Goal: Task Accomplishment & Management: Manage account settings

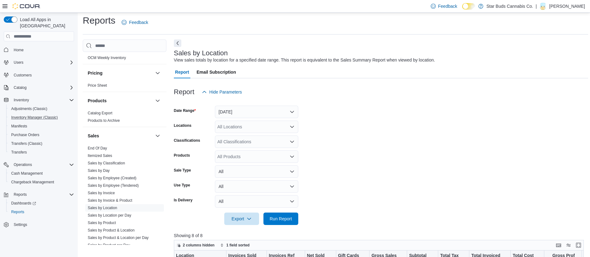
scroll to position [4, 0]
click at [29, 106] on span "Adjustments (Classic)" at bounding box center [29, 108] width 36 height 5
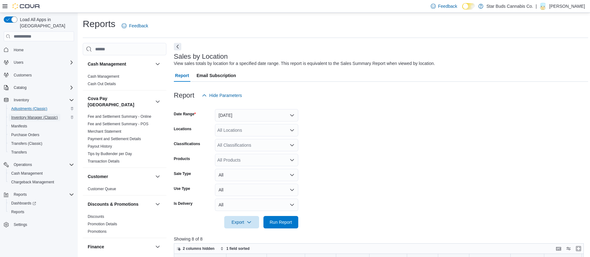
click at [42, 115] on span "Inventory Manager (Classic)" at bounding box center [34, 117] width 47 height 5
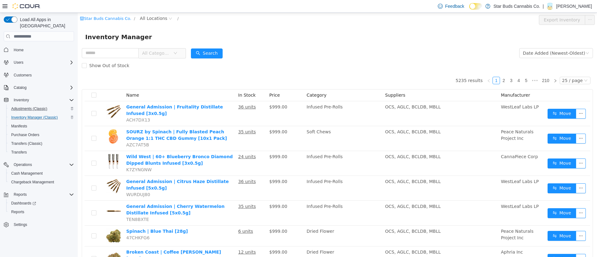
click at [473, 27] on div "Inventory Manager" at bounding box center [337, 37] width 519 height 20
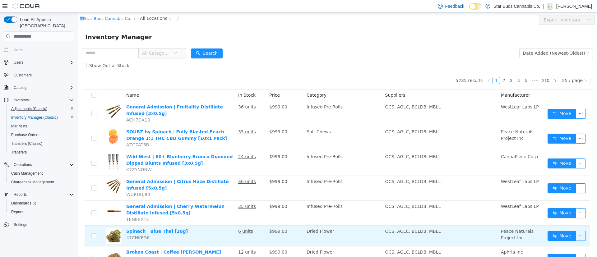
click at [422, 226] on td "OCS, AGLC, BCLDB, MBLL" at bounding box center [441, 236] width 116 height 21
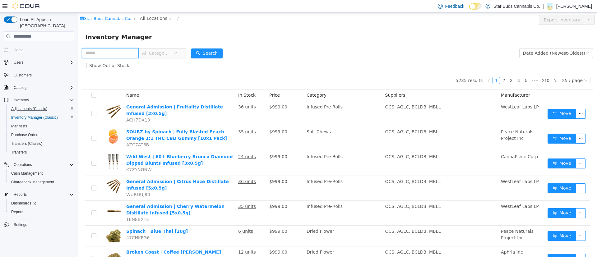
click at [130, 54] on input "text" at bounding box center [110, 53] width 57 height 10
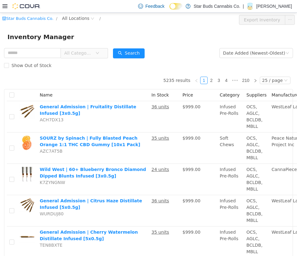
click at [162, 27] on div "Star Buds Cannabis Co. / All Locations / Export Inventory" at bounding box center [148, 20] width 297 height 14
click at [44, 52] on input "text" at bounding box center [32, 53] width 57 height 10
paste input "**********"
click at [136, 53] on button "Search" at bounding box center [129, 53] width 32 height 10
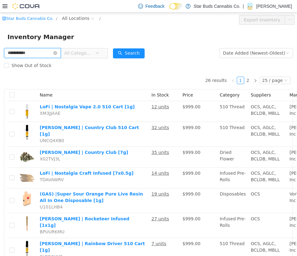
click at [46, 54] on input "**********" at bounding box center [32, 53] width 57 height 10
type input "**********"
click at [135, 49] on button "Search" at bounding box center [129, 53] width 32 height 10
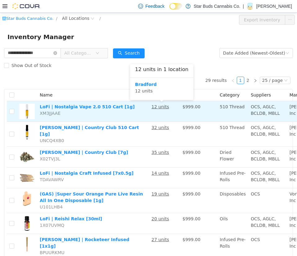
click at [159, 109] on u "12 units" at bounding box center [161, 106] width 18 height 5
click at [152, 105] on u "12 units" at bounding box center [161, 106] width 18 height 5
click at [91, 105] on link "LoFi | Nostalgia Vape 2.0 510 Cart [1g]" at bounding box center [87, 106] width 95 height 5
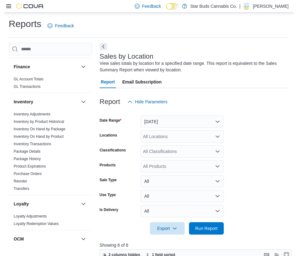
scroll to position [181, 0]
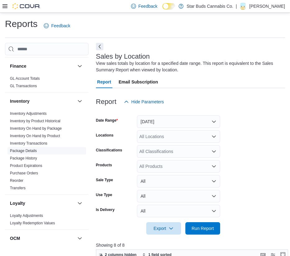
click at [34, 149] on link "Package Details" at bounding box center [23, 151] width 27 height 4
click at [51, 134] on link "Inventory On Hand by Product" at bounding box center [35, 136] width 50 height 4
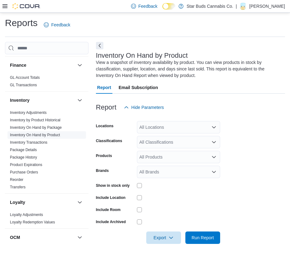
scroll to position [1, 0]
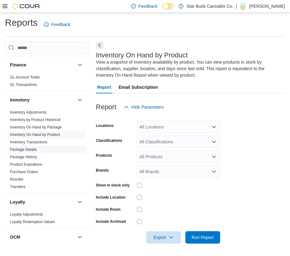
click at [39, 146] on span "Package Details" at bounding box center [46, 149] width 79 height 7
click at [32, 148] on link "Package Details" at bounding box center [23, 150] width 27 height 4
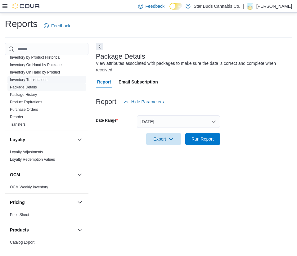
scroll to position [245, 0]
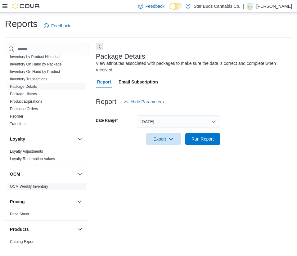
click at [43, 185] on link "OCM Weekly Inventory" at bounding box center [29, 187] width 38 height 4
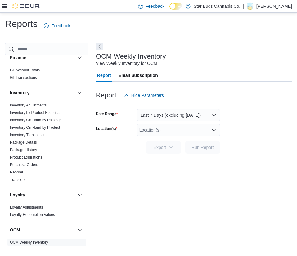
scroll to position [188, 0]
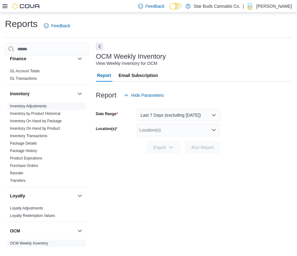
click at [39, 104] on link "Inventory Adjustments" at bounding box center [28, 106] width 37 height 4
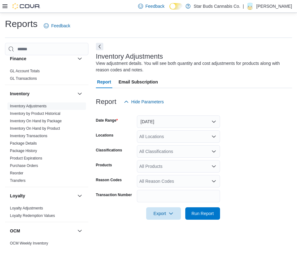
click at [6, 4] on icon at bounding box center [4, 6] width 5 height 5
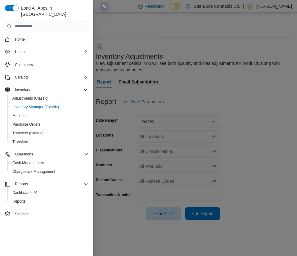
click at [85, 75] on icon "Complex example" at bounding box center [85, 77] width 5 height 5
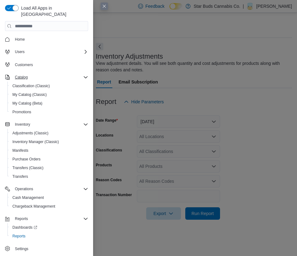
click at [85, 76] on icon "Complex example" at bounding box center [86, 77] width 4 height 2
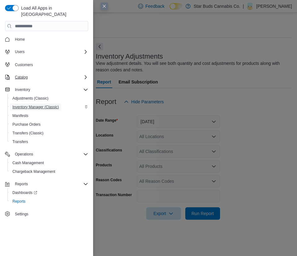
click at [39, 105] on span "Inventory Manager (Classic)" at bounding box center [35, 107] width 47 height 5
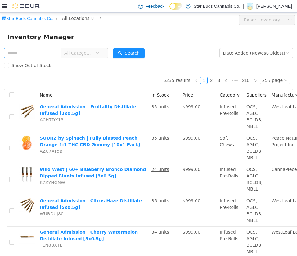
click at [40, 48] on input "text" at bounding box center [32, 53] width 57 height 10
click at [135, 51] on button "Search" at bounding box center [129, 53] width 32 height 10
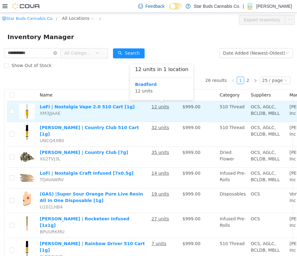
click at [161, 109] on u "12 units" at bounding box center [161, 106] width 18 height 5
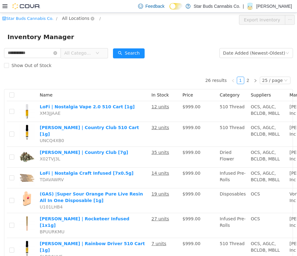
click at [74, 17] on span "All Locations" at bounding box center [75, 18] width 27 height 7
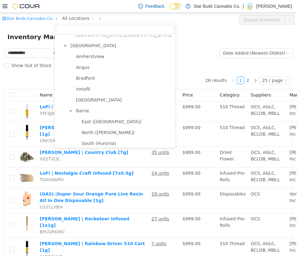
scroll to position [132, 0]
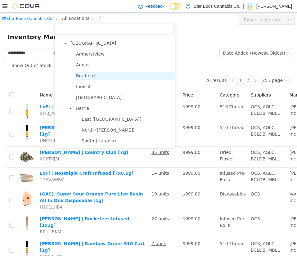
click at [87, 76] on span "Bradford" at bounding box center [85, 75] width 19 height 5
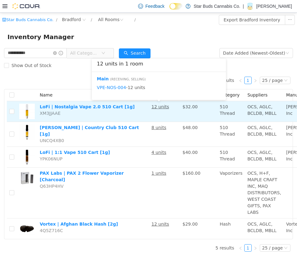
click at [158, 109] on u "12 units" at bounding box center [161, 106] width 18 height 5
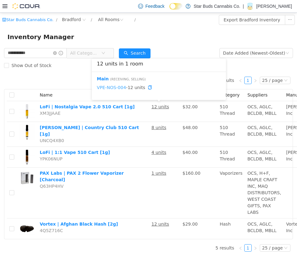
click at [115, 88] on link "VPE-NOS-004" at bounding box center [111, 87] width 29 height 5
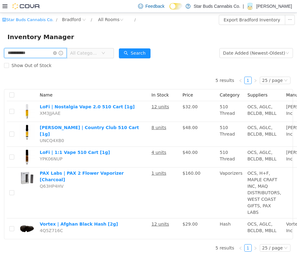
click at [35, 53] on input "**********" at bounding box center [35, 53] width 63 height 10
paste input "text"
click at [143, 53] on button "Search" at bounding box center [135, 53] width 32 height 10
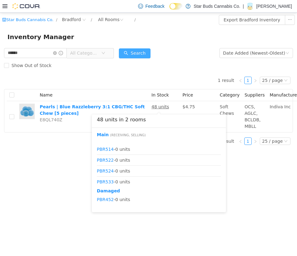
scroll to position [856, 0]
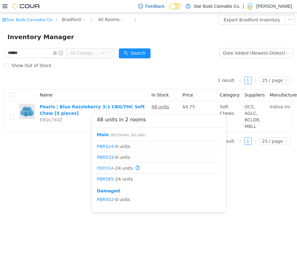
click at [110, 168] on link "PBR564" at bounding box center [105, 168] width 17 height 5
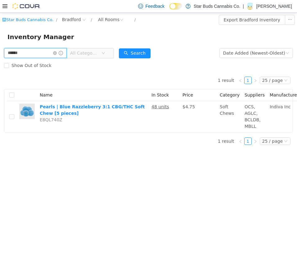
click at [37, 56] on input "******" at bounding box center [35, 53] width 63 height 10
click at [141, 51] on button "Search" at bounding box center [135, 53] width 32 height 10
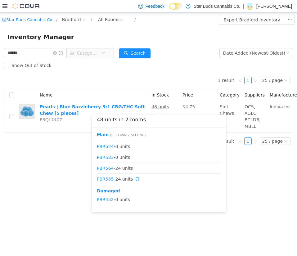
click at [108, 179] on link "PBR565" at bounding box center [105, 179] width 17 height 5
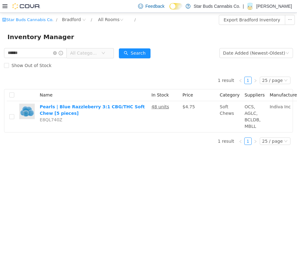
click at [126, 77] on div "1 result 1 25 / page Name In Stock Price Category Suppliers Manufacturer Pearls…" at bounding box center [148, 102] width 289 height 61
click at [14, 54] on input "******" at bounding box center [35, 53] width 63 height 10
paste input "text"
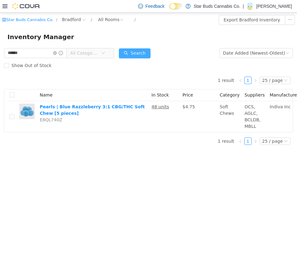
click at [136, 52] on button "Search" at bounding box center [135, 53] width 32 height 10
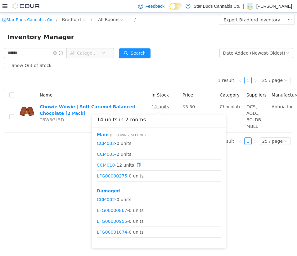
click at [103, 165] on link "CCM010" at bounding box center [106, 165] width 18 height 5
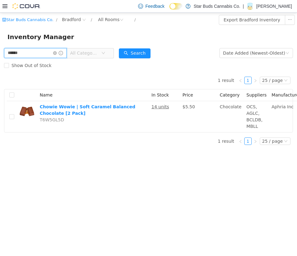
click at [22, 51] on input "******" at bounding box center [35, 53] width 63 height 10
paste input "***"
click at [141, 50] on button "Search" at bounding box center [135, 53] width 32 height 10
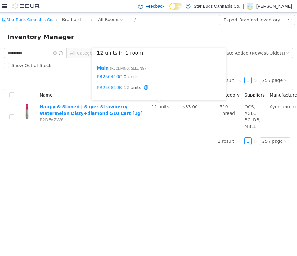
click at [110, 88] on link "PR250819B" at bounding box center [109, 87] width 25 height 5
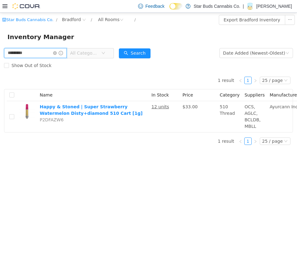
click at [30, 53] on input "*********" at bounding box center [35, 53] width 63 height 10
paste input "text"
click at [145, 51] on button "Search" at bounding box center [135, 53] width 32 height 10
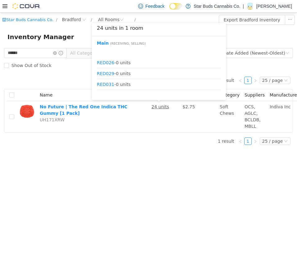
scroll to position [40, 0]
click at [104, 87] on link "RED091" at bounding box center [105, 87] width 17 height 5
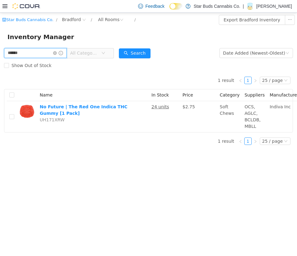
click at [23, 53] on input "******" at bounding box center [35, 53] width 63 height 10
paste input "text"
click at [145, 56] on button "Search" at bounding box center [135, 53] width 32 height 10
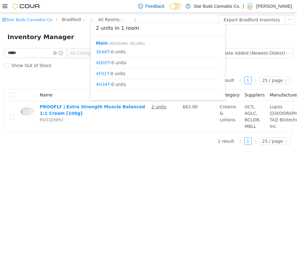
click at [166, 80] on li "4H34T - 0 units" at bounding box center [158, 84] width 124 height 11
click at [100, 87] on link "5H42T" at bounding box center [103, 87] width 14 height 5
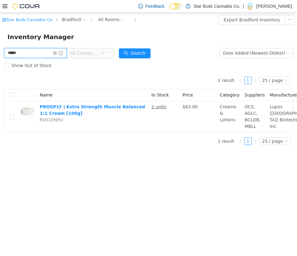
click at [25, 52] on input "*****" at bounding box center [35, 53] width 63 height 10
paste input "***"
click at [140, 52] on button "Search" at bounding box center [135, 53] width 32 height 10
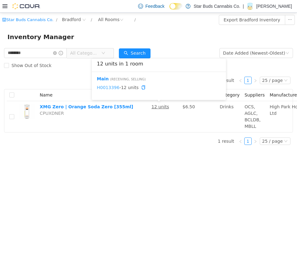
click at [108, 88] on link "H0013396" at bounding box center [108, 87] width 23 height 5
click at [29, 48] on div "******** All Categories" at bounding box center [59, 53] width 110 height 12
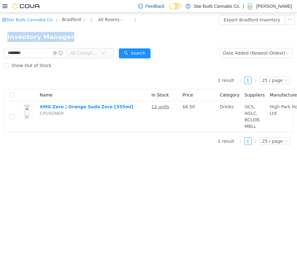
click at [29, 48] on div "******** All Categories" at bounding box center [59, 53] width 110 height 12
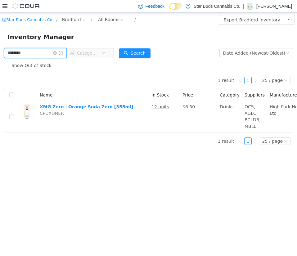
click at [30, 56] on input "********" at bounding box center [35, 53] width 63 height 10
paste input "text"
click at [141, 52] on button "Search" at bounding box center [135, 53] width 32 height 10
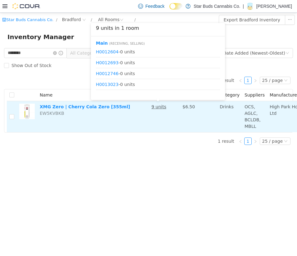
click at [157, 108] on u "9 units" at bounding box center [159, 106] width 15 height 5
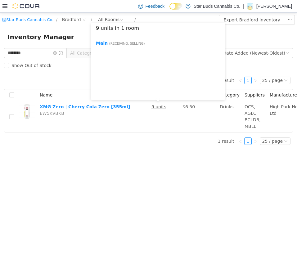
scroll to position [62, 0]
click at [108, 88] on link "H0013389" at bounding box center [107, 87] width 23 height 5
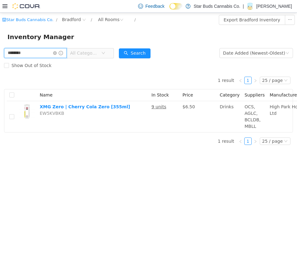
click at [39, 57] on input "********" at bounding box center [35, 53] width 63 height 10
paste input "*"
click at [144, 52] on button "Search" at bounding box center [135, 53] width 32 height 10
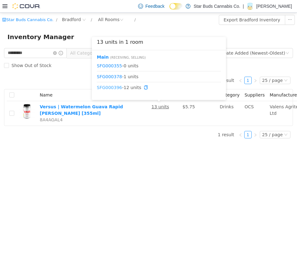
click at [110, 85] on link "SFG000396" at bounding box center [109, 87] width 25 height 5
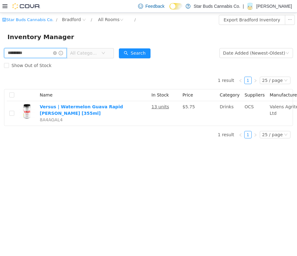
click at [34, 51] on input "*********" at bounding box center [35, 53] width 63 height 10
paste input "text"
click at [138, 53] on button "Search" at bounding box center [135, 53] width 32 height 10
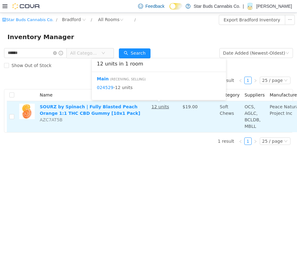
click at [161, 106] on u "12 units" at bounding box center [161, 106] width 18 height 5
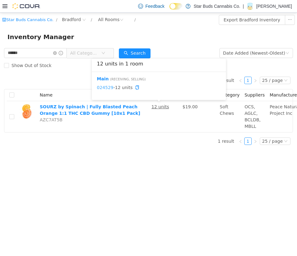
click at [103, 88] on link "024529" at bounding box center [105, 87] width 16 height 5
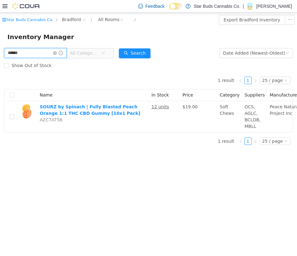
click at [31, 53] on input "******" at bounding box center [35, 53] width 63 height 10
paste input "text"
click at [140, 52] on button "Search" at bounding box center [135, 53] width 32 height 10
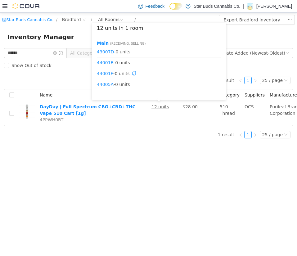
scroll to position [30, 0]
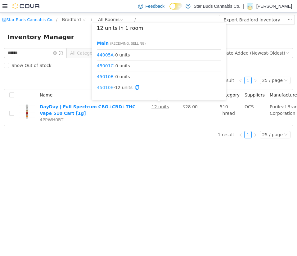
click at [105, 85] on link "45010E" at bounding box center [105, 87] width 16 height 5
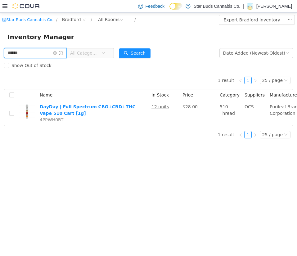
click at [36, 55] on input "******" at bounding box center [35, 53] width 63 height 10
paste input "***"
type input "*********"
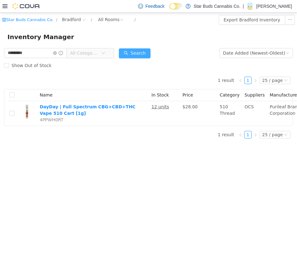
click at [147, 54] on button "Search" at bounding box center [135, 53] width 32 height 10
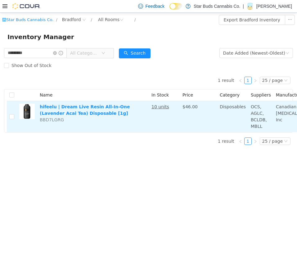
click at [162, 106] on u "10 units" at bounding box center [161, 106] width 18 height 5
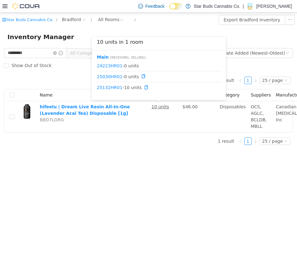
scroll to position [7, 0]
click at [111, 85] on link "25132HR01" at bounding box center [110, 87] width 26 height 5
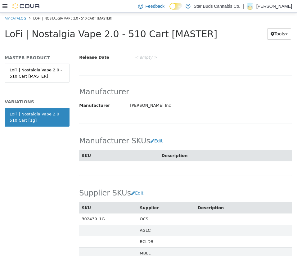
scroll to position [437, 0]
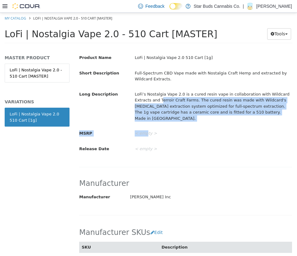
drag, startPoint x: 144, startPoint y: 108, endPoint x: 134, endPoint y: -7, distance: 115.4
click at [134, 13] on html "Saving Bulk Changes... × My Catalog LoFi | Nostalgia Vape 2.0 - 510 Cart [MASTE…" at bounding box center [148, 30] width 297 height 35
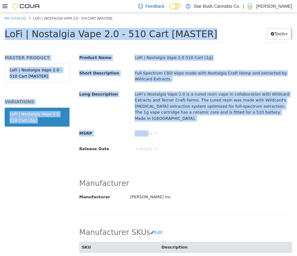
scroll to position [175, 0]
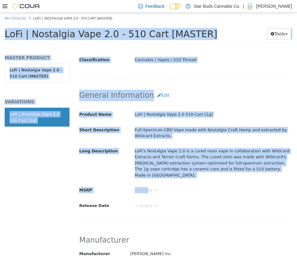
click at [52, 152] on div "MASTER PRODUCT LoFi | Nostalgia Vape 2.0 - 510 Cart [MASTER] VARIATIONS LoFi | …" at bounding box center [37, 154] width 74 height 205
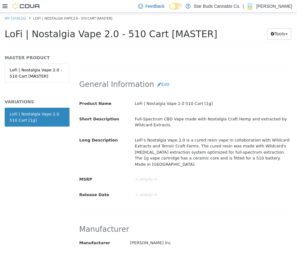
scroll to position [185, 0]
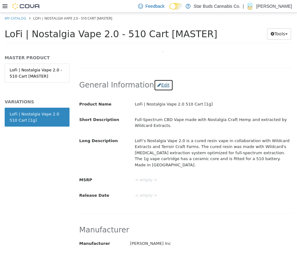
click at [156, 80] on button "Edit" at bounding box center [163, 86] width 19 height 12
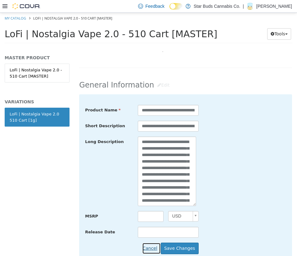
click at [150, 243] on button "Cancel" at bounding box center [151, 249] width 18 height 12
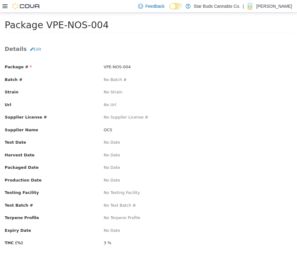
scroll to position [17, 0]
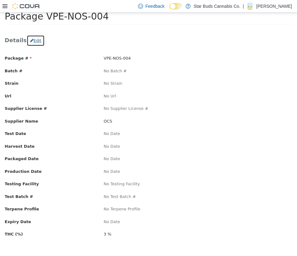
click at [32, 41] on button "Edit" at bounding box center [36, 40] width 18 height 11
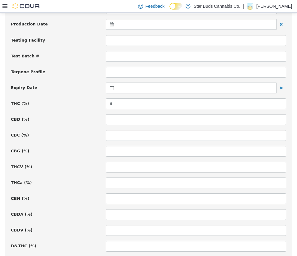
scroll to position [219, 0]
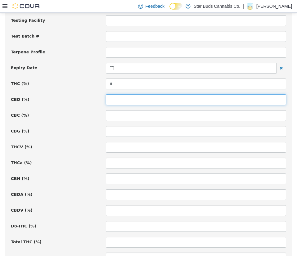
click at [119, 99] on input at bounding box center [196, 100] width 181 height 11
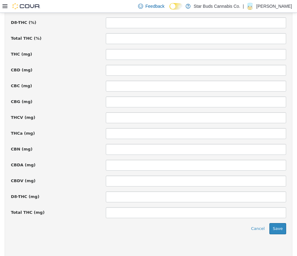
scroll to position [431, 0]
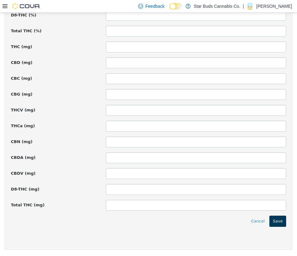
type input "****"
click at [277, 224] on button "Save" at bounding box center [278, 221] width 17 height 11
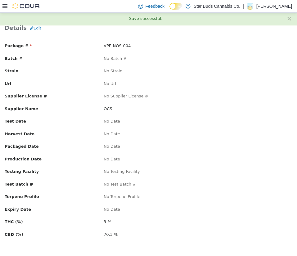
scroll to position [0, 0]
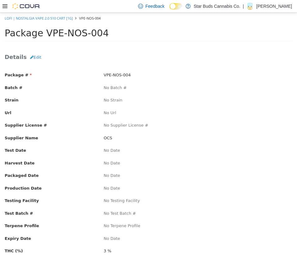
click at [262, 155] on div at bounding box center [148, 155] width 297 height 0
click div "Details Edit Package # VPE-NOS-004 Batch # No Batch # Strain No Strain Url No U…"
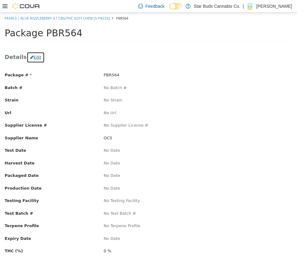
click at [35, 56] on button "Edit" at bounding box center [36, 57] width 18 height 11
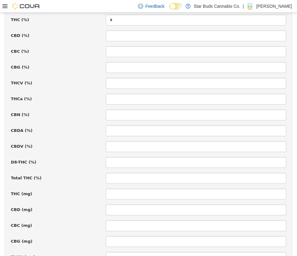
scroll to position [284, 0]
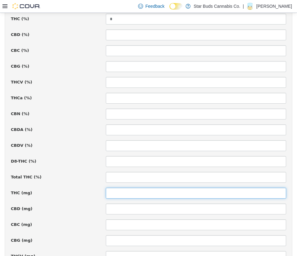
click at [132, 195] on input at bounding box center [196, 193] width 181 height 11
type input "**"
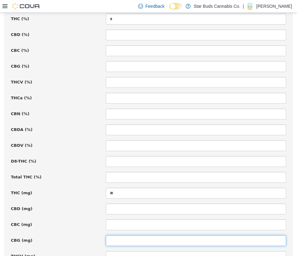
click at [134, 239] on input at bounding box center [196, 241] width 181 height 11
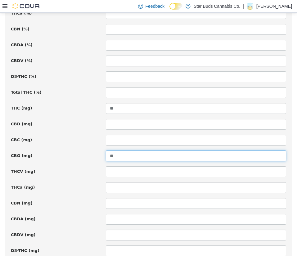
scroll to position [431, 0]
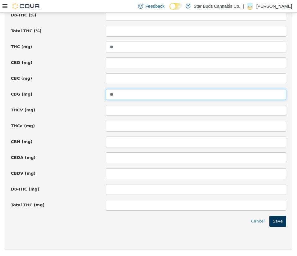
type input "**"
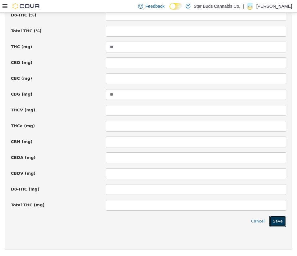
click at [274, 222] on button "Save" at bounding box center [278, 221] width 17 height 11
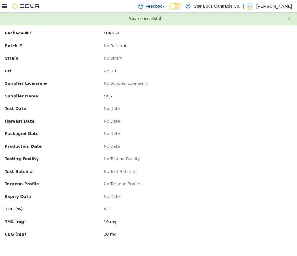
scroll to position [0, 0]
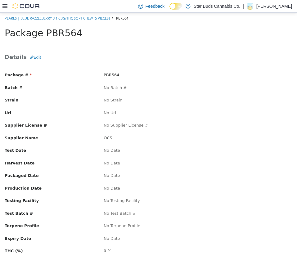
click at [261, 201] on div "No Testing Facility" at bounding box center [198, 201] width 198 height 6
click at [35, 58] on button "Edit" at bounding box center [36, 57] width 18 height 11
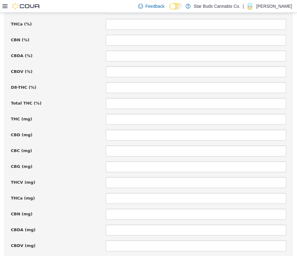
scroll to position [368, 0]
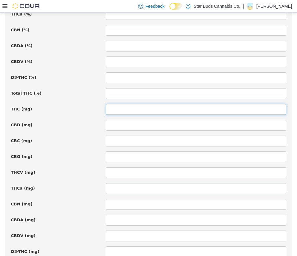
click at [115, 110] on input at bounding box center [196, 109] width 181 height 11
type input "**"
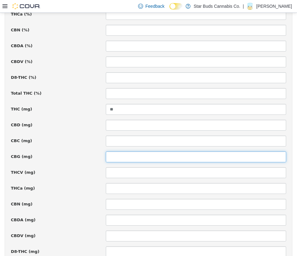
click at [117, 157] on input at bounding box center [196, 157] width 181 height 11
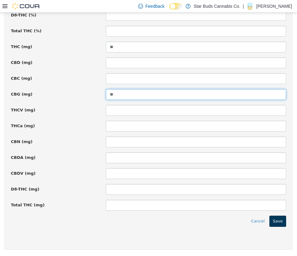
type input "**"
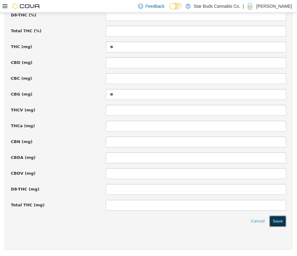
click at [271, 223] on button "Save" at bounding box center [278, 221] width 17 height 11
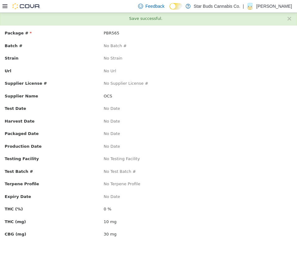
scroll to position [0, 0]
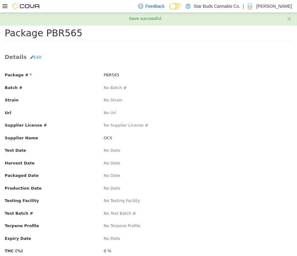
click at [162, 191] on div "No Date" at bounding box center [198, 189] width 198 height 6
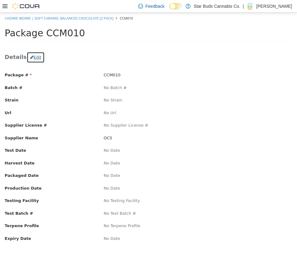
click at [35, 59] on button "Edit" at bounding box center [36, 57] width 18 height 11
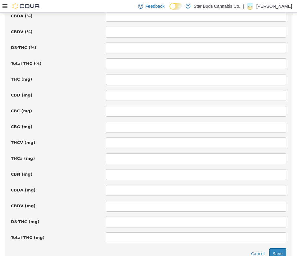
scroll to position [396, 0]
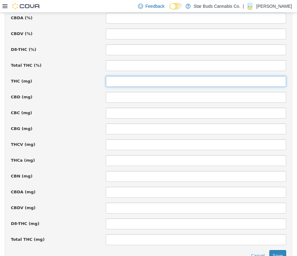
click at [128, 80] on input at bounding box center [196, 81] width 181 height 11
type input "**"
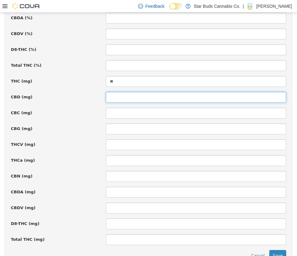
click at [109, 94] on input at bounding box center [196, 97] width 181 height 11
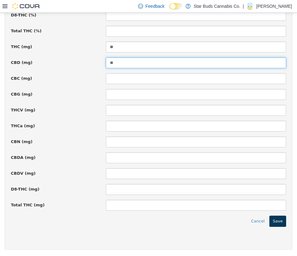
type input "**"
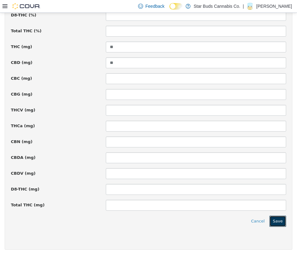
click at [275, 224] on button "Save" at bounding box center [278, 221] width 17 height 11
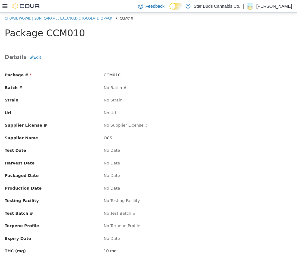
scroll to position [29, 0]
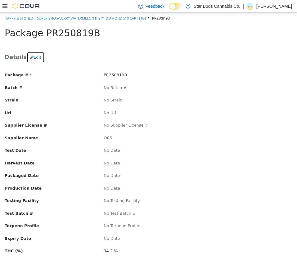
click at [37, 57] on button "Edit" at bounding box center [36, 57] width 18 height 11
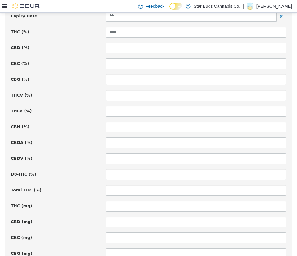
scroll to position [261, 0]
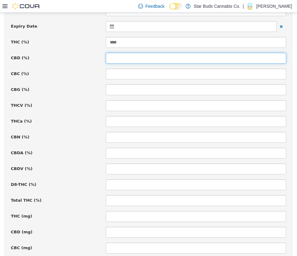
click at [116, 58] on input at bounding box center [196, 58] width 181 height 11
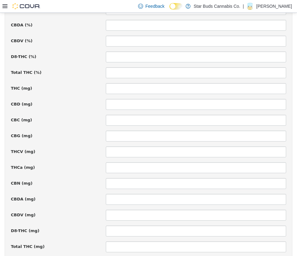
scroll to position [431, 0]
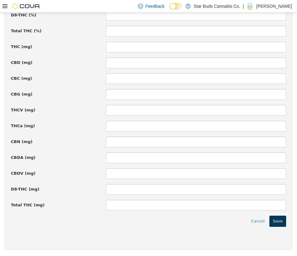
type input "***"
click at [273, 218] on button "Save" at bounding box center [278, 221] width 17 height 11
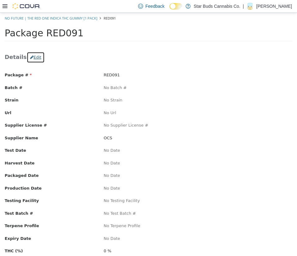
click at [33, 56] on button "Edit" at bounding box center [36, 57] width 18 height 11
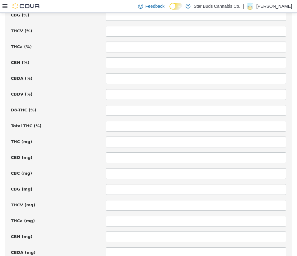
scroll to position [338, 0]
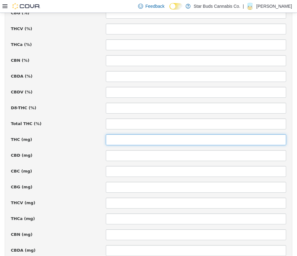
click at [128, 138] on input at bounding box center [196, 140] width 181 height 11
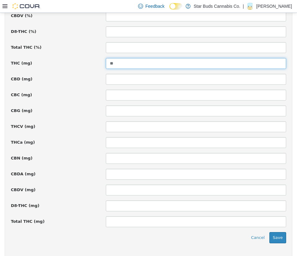
scroll to position [431, 0]
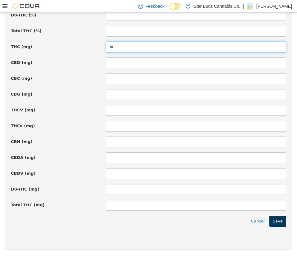
type input "**"
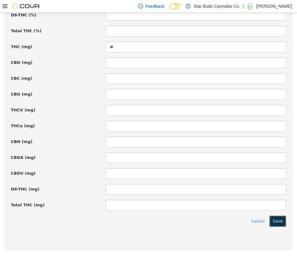
click at [274, 220] on button "Save" at bounding box center [278, 221] width 17 height 11
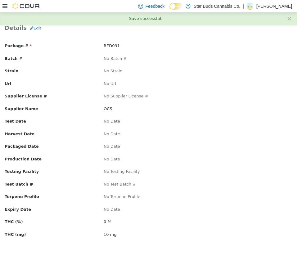
scroll to position [0, 0]
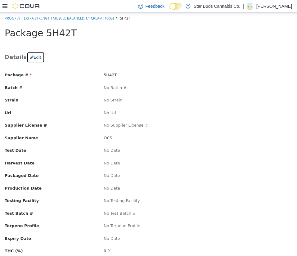
click at [34, 58] on button "Edit" at bounding box center [36, 57] width 18 height 11
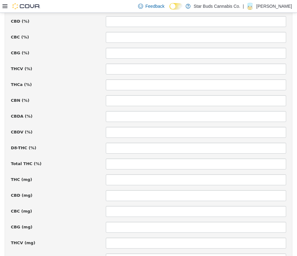
scroll to position [298, 0]
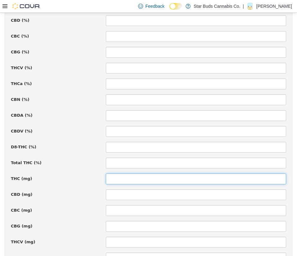
click at [118, 175] on input at bounding box center [196, 179] width 181 height 11
type input "****"
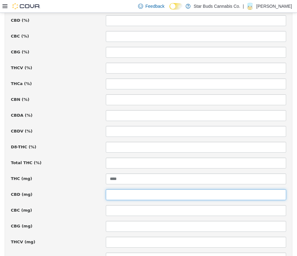
click at [117, 193] on input at bounding box center [196, 195] width 181 height 11
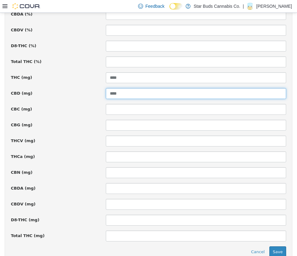
scroll to position [431, 0]
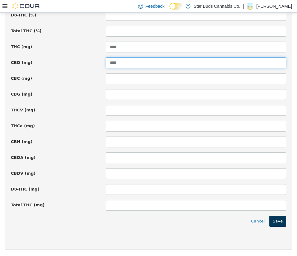
type input "****"
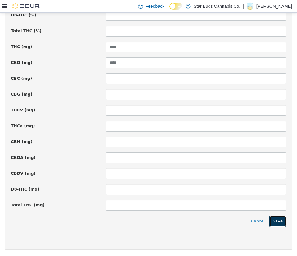
click at [273, 220] on button "Save" at bounding box center [278, 221] width 17 height 11
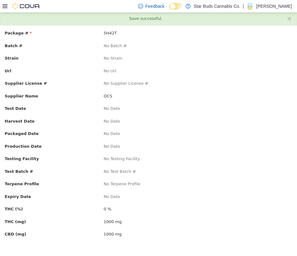
scroll to position [0, 0]
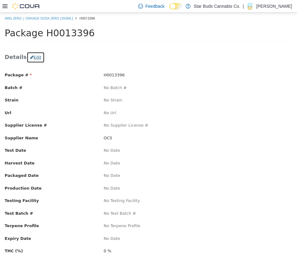
click at [33, 57] on button "Edit" at bounding box center [36, 57] width 18 height 11
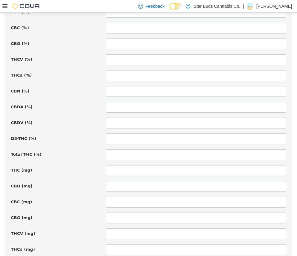
scroll to position [310, 0]
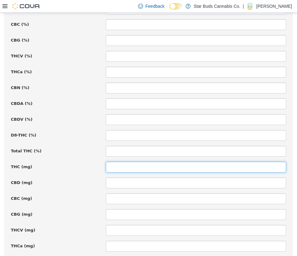
click at [126, 169] on input at bounding box center [196, 167] width 181 height 11
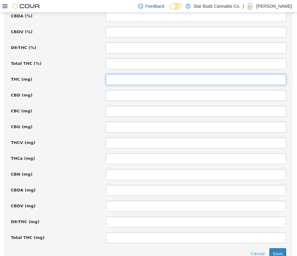
scroll to position [431, 0]
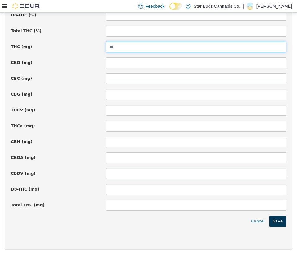
type input "**"
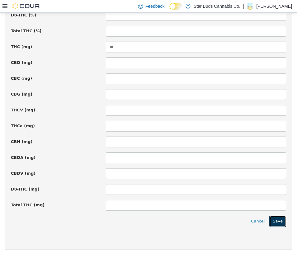
click at [272, 218] on button "Save" at bounding box center [278, 221] width 17 height 11
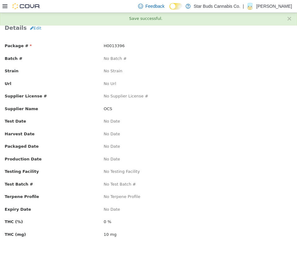
scroll to position [0, 0]
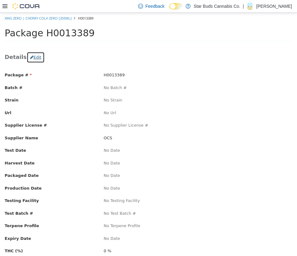
click at [35, 55] on button "Edit" at bounding box center [36, 57] width 18 height 11
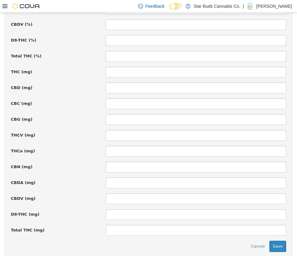
scroll to position [406, 0]
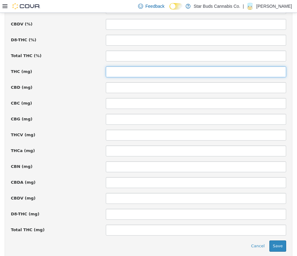
click at [121, 73] on input at bounding box center [196, 72] width 181 height 11
type input "**"
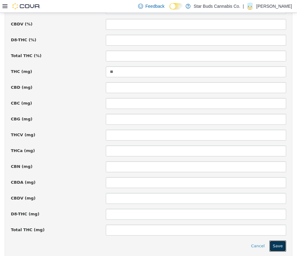
click at [273, 242] on button "Save" at bounding box center [278, 246] width 17 height 11
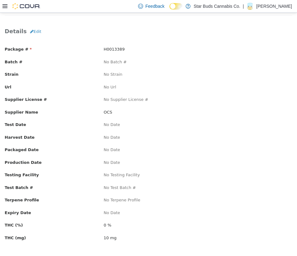
scroll to position [29, 0]
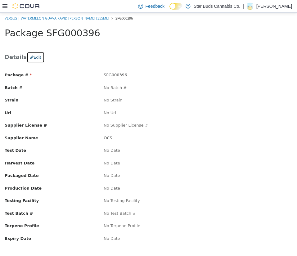
click at [32, 58] on button "Edit" at bounding box center [36, 57] width 18 height 11
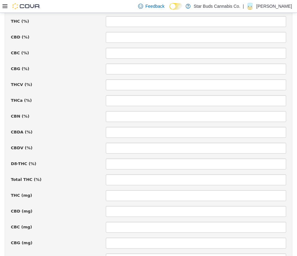
scroll to position [282, 0]
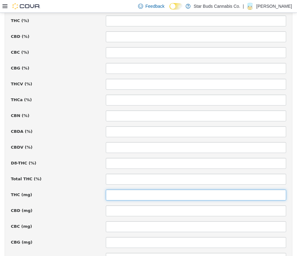
click at [120, 195] on input at bounding box center [196, 195] width 181 height 11
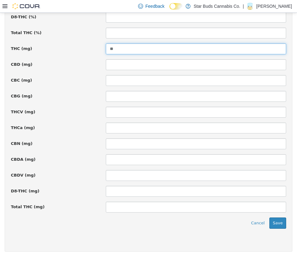
scroll to position [431, 0]
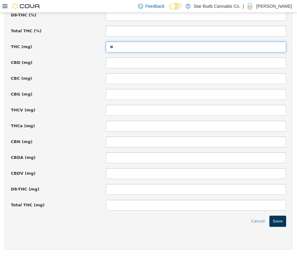
type input "**"
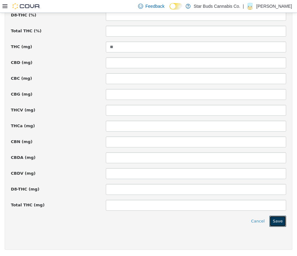
click at [276, 217] on button "Save" at bounding box center [278, 221] width 17 height 11
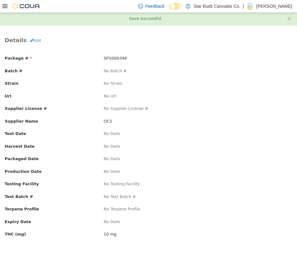
scroll to position [0, 0]
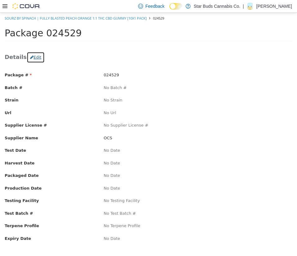
click at [34, 57] on button "Edit" at bounding box center [36, 57] width 18 height 11
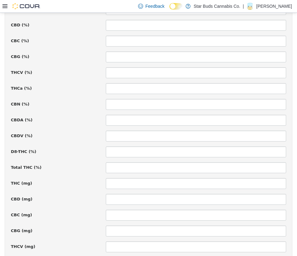
scroll to position [302, 0]
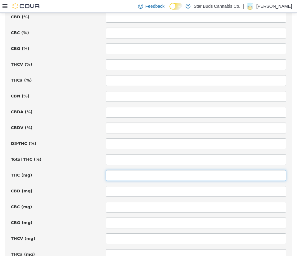
click at [128, 174] on input at bounding box center [196, 175] width 181 height 11
type input "***"
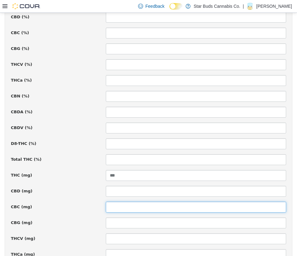
click at [129, 202] on input at bounding box center [196, 207] width 181 height 11
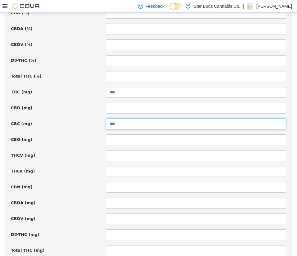
scroll to position [431, 0]
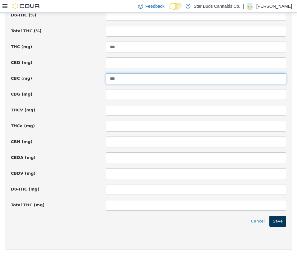
type input "***"
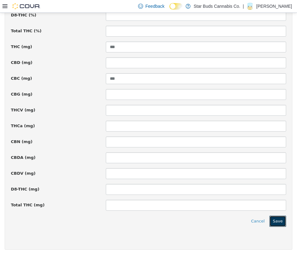
click at [270, 220] on button "Save" at bounding box center [278, 221] width 17 height 11
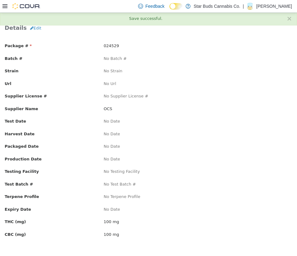
scroll to position [0, 0]
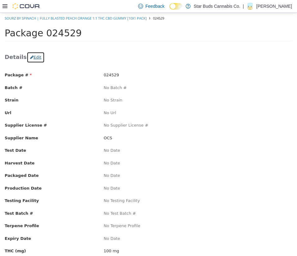
click at [35, 58] on button "Edit" at bounding box center [36, 57] width 18 height 11
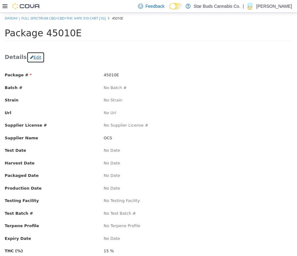
click at [33, 56] on button "Edit" at bounding box center [36, 57] width 18 height 11
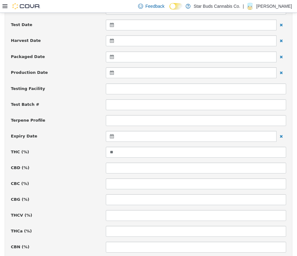
scroll to position [163, 0]
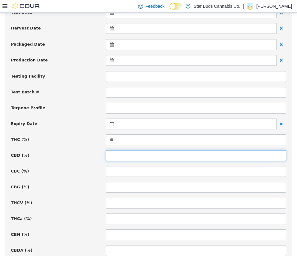
click at [122, 154] on input at bounding box center [196, 155] width 181 height 11
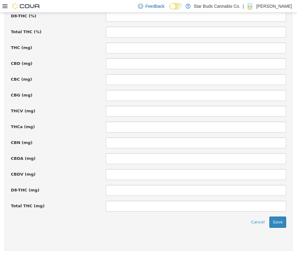
scroll to position [431, 0]
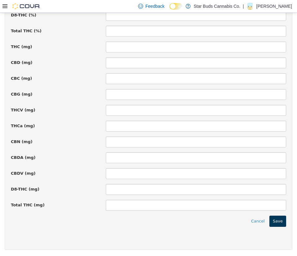
type input "**"
click at [270, 221] on button "Save" at bounding box center [278, 221] width 17 height 11
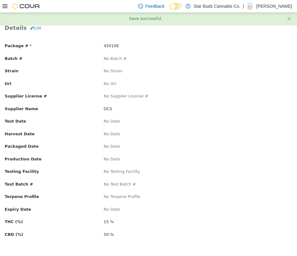
scroll to position [0, 0]
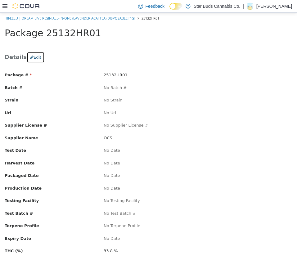
click at [35, 58] on button "Edit" at bounding box center [36, 57] width 18 height 11
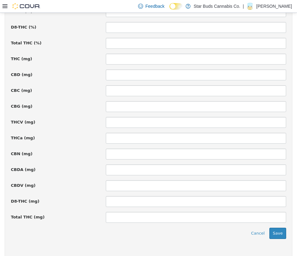
scroll to position [431, 0]
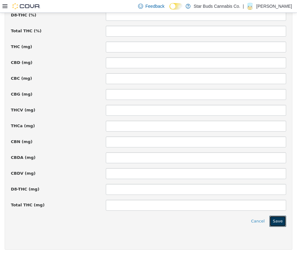
click at [270, 224] on button "Save" at bounding box center [278, 221] width 17 height 11
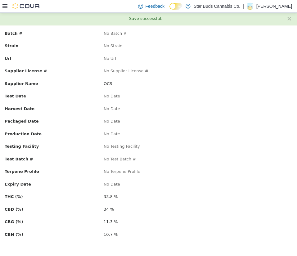
scroll to position [0, 0]
